Goal: Task Accomplishment & Management: Manage account settings

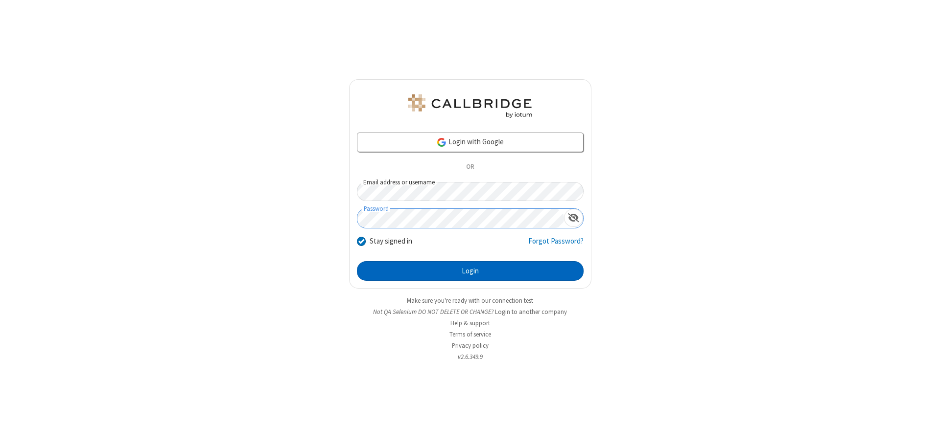
click at [470, 271] on button "Login" at bounding box center [470, 271] width 227 height 20
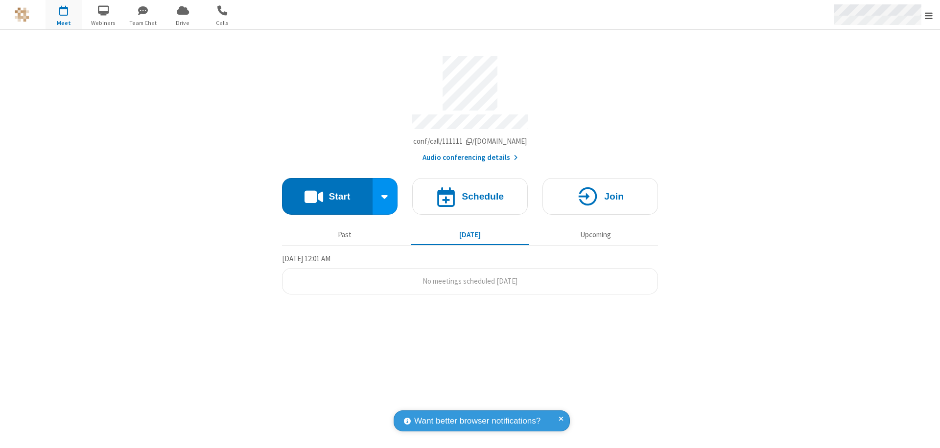
click at [929, 15] on span "Open menu" at bounding box center [929, 16] width 8 height 10
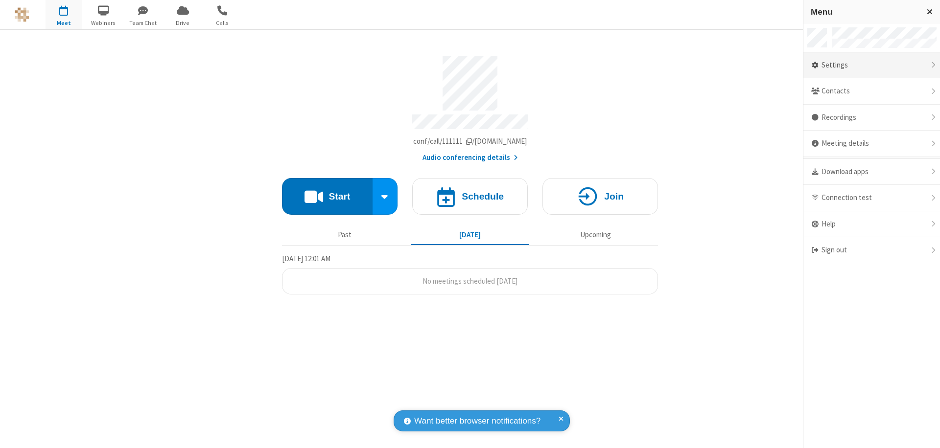
click at [871, 65] on div "Settings" at bounding box center [871, 65] width 137 height 26
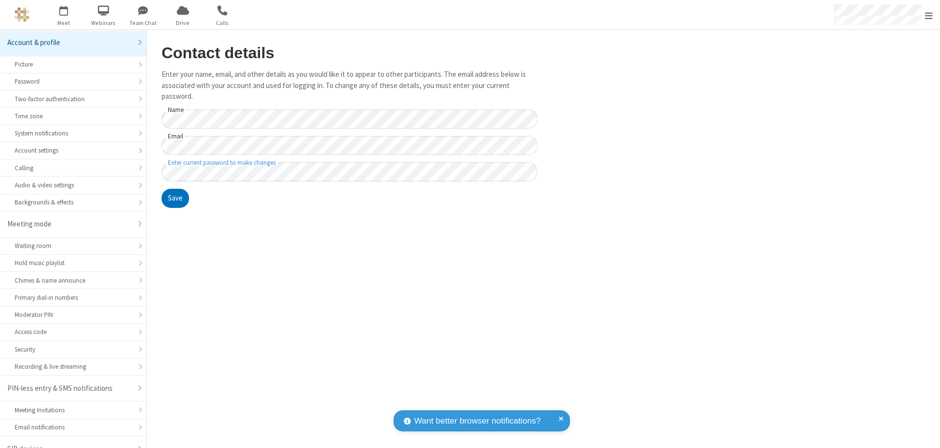
scroll to position [14, 0]
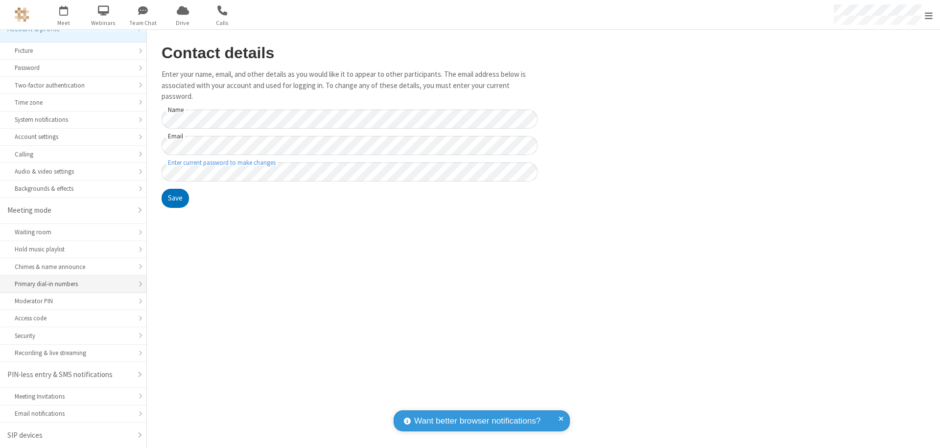
click at [70, 284] on div "Primary dial-in numbers" at bounding box center [73, 283] width 117 height 9
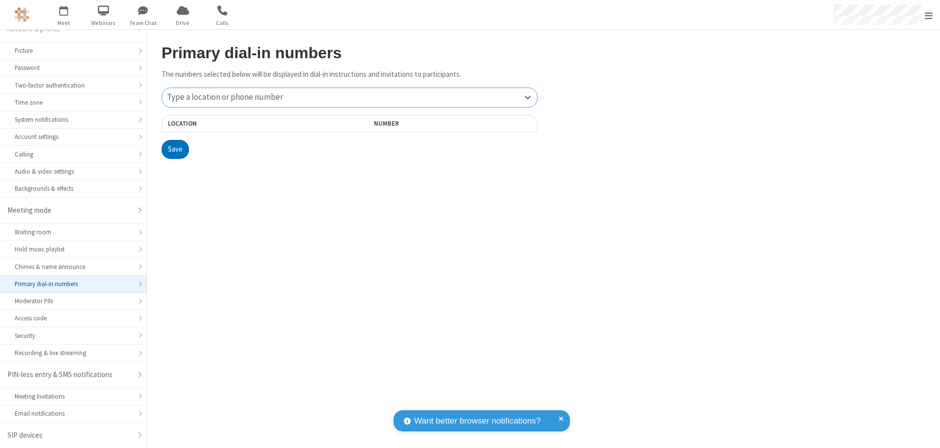
click at [349, 97] on div "Type a location or phone number" at bounding box center [349, 97] width 375 height 19
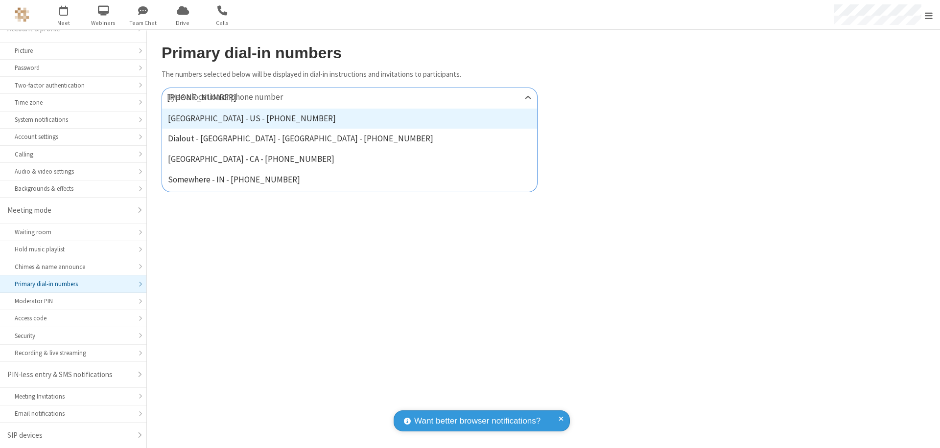
type input "[PHONE_NUMBER]"
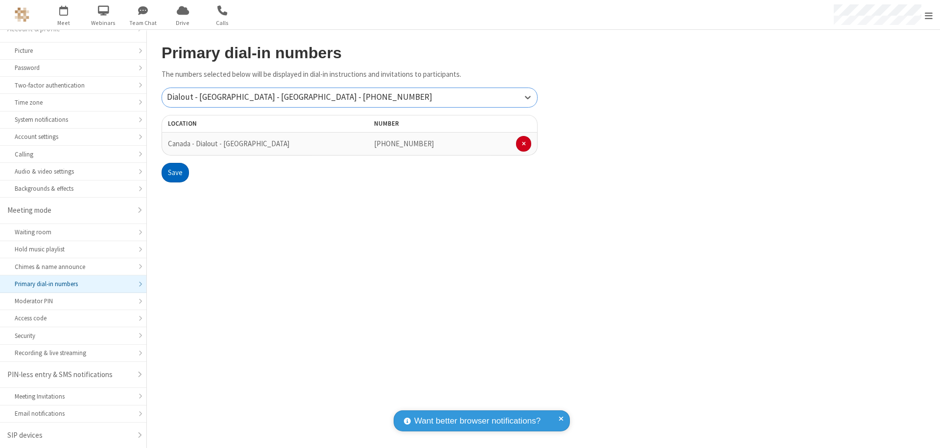
click at [175, 173] on button "Save" at bounding box center [175, 173] width 27 height 20
